Goal: Transaction & Acquisition: Purchase product/service

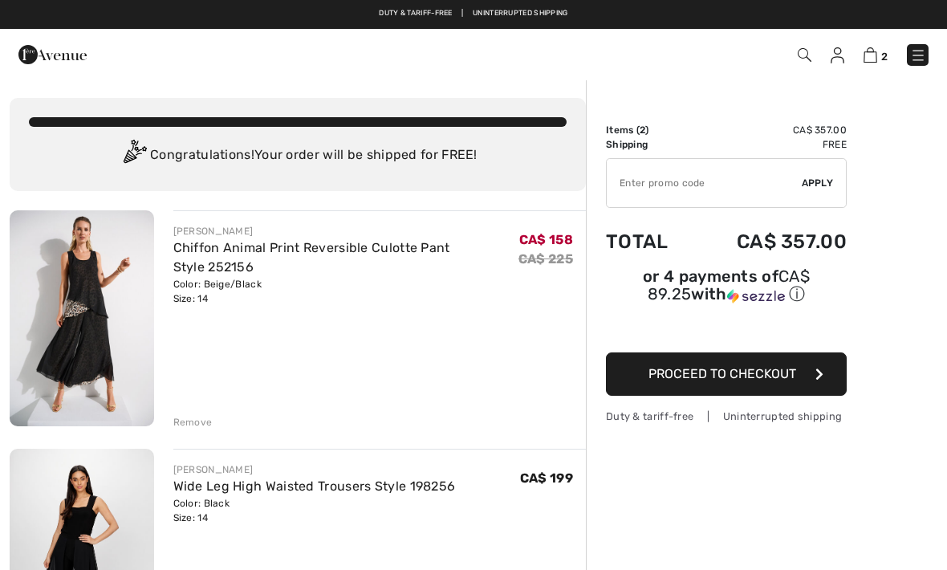
click at [201, 421] on div "Remove" at bounding box center [192, 422] width 39 height 14
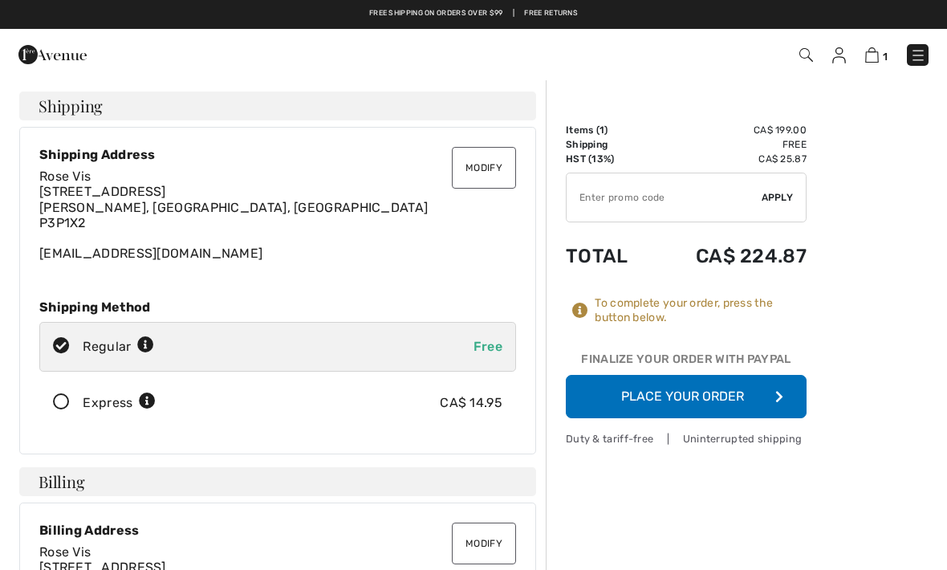
click at [737, 394] on button "Place Your Order" at bounding box center [686, 396] width 241 height 43
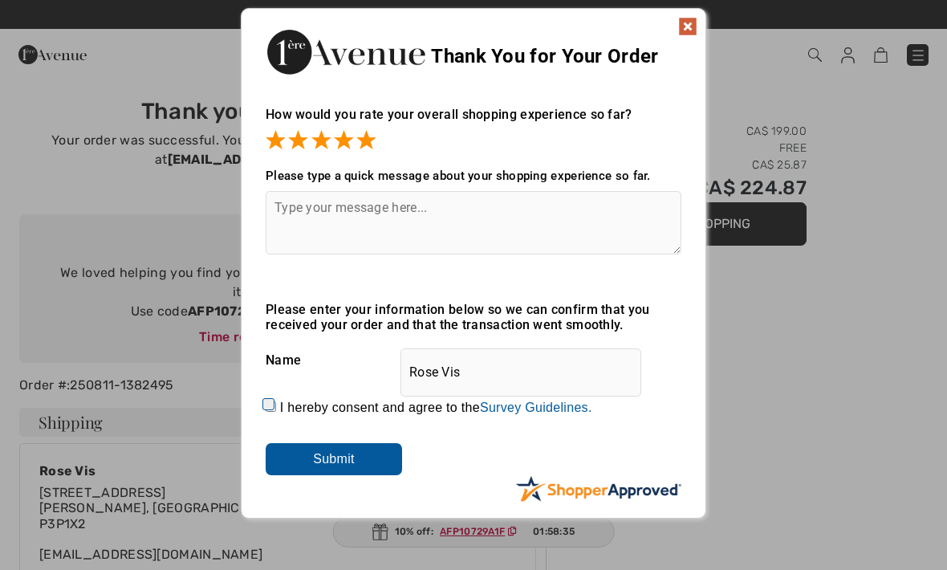
click at [398, 225] on textarea at bounding box center [474, 222] width 416 height 63
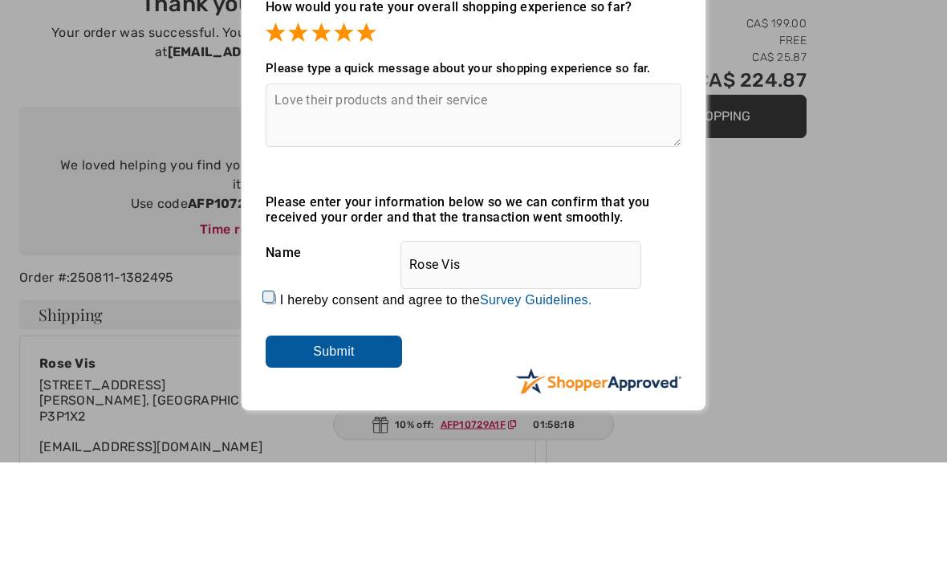
scroll to position [108, 0]
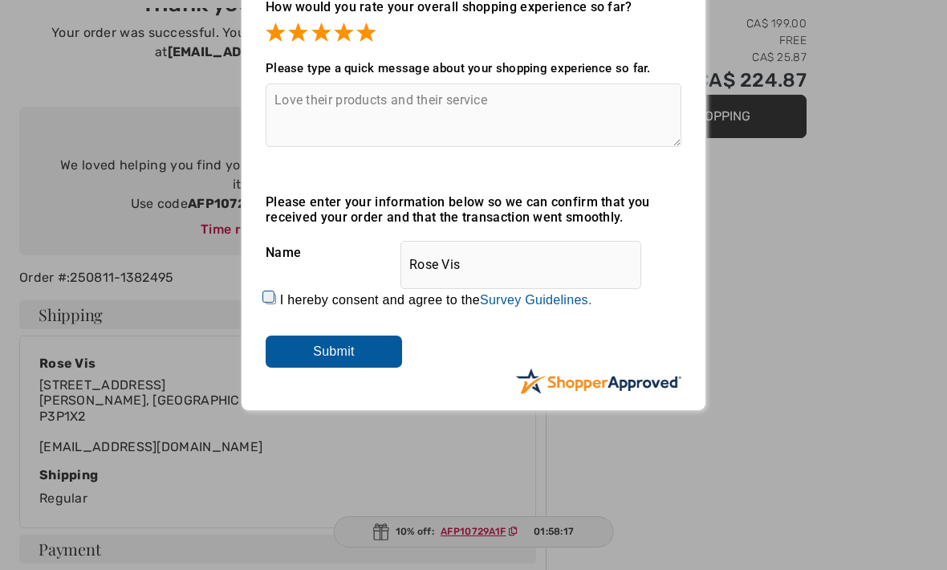
type textarea "Love their products and their service"
click at [366, 364] on input "Submit" at bounding box center [334, 351] width 136 height 32
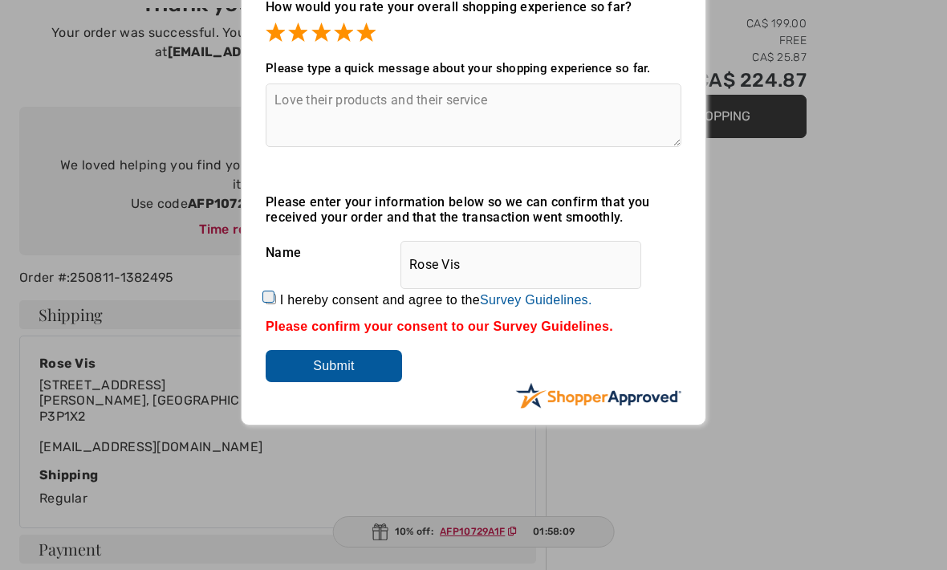
click at [340, 364] on input "Submit" at bounding box center [334, 366] width 136 height 32
click at [288, 301] on label "I hereby consent and agree to the By submitting a review, you grant permission …" at bounding box center [436, 300] width 312 height 14
click at [276, 301] on input "I hereby consent and agree to the By submitting a review, you grant permission …" at bounding box center [271, 299] width 10 height 10
checkbox input "true"
click at [369, 375] on input "Submit" at bounding box center [334, 366] width 136 height 32
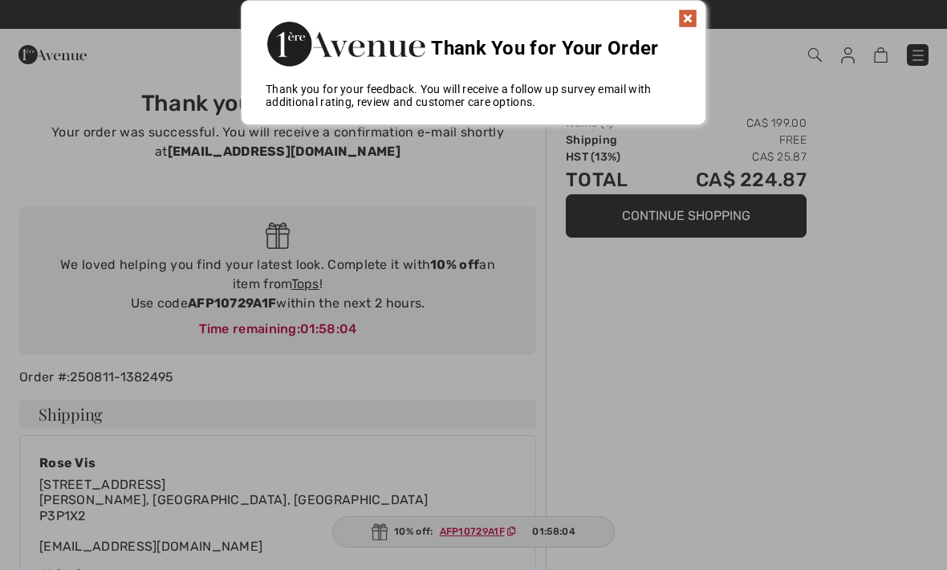
scroll to position [0, 0]
